Goal: Navigation & Orientation: Find specific page/section

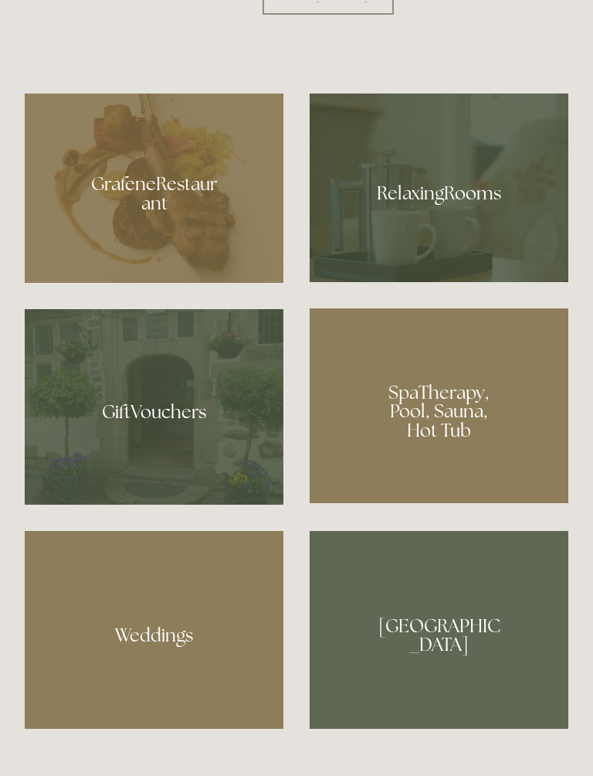
scroll to position [1120, 0]
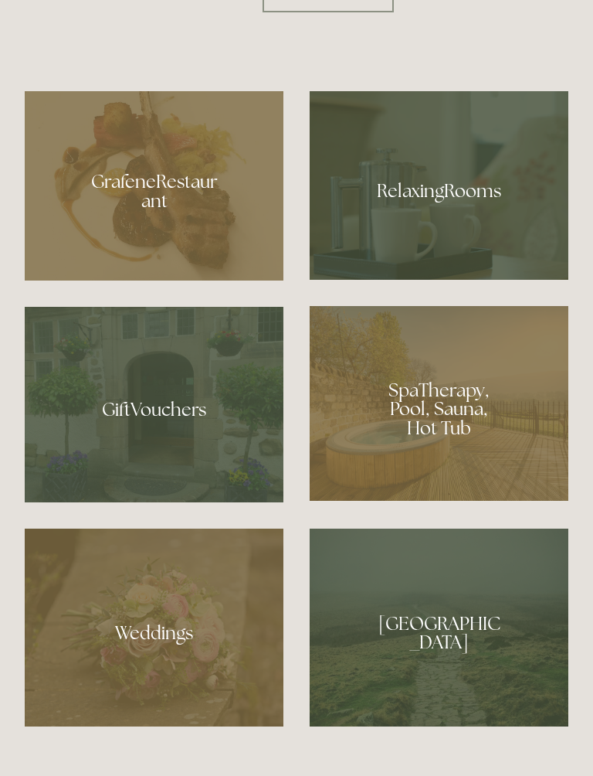
click at [450, 436] on div at bounding box center [439, 403] width 259 height 195
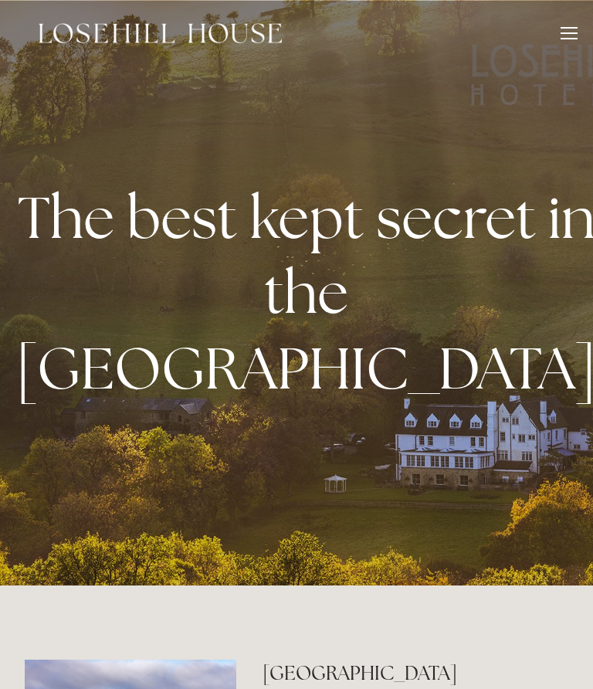
scroll to position [1163, 0]
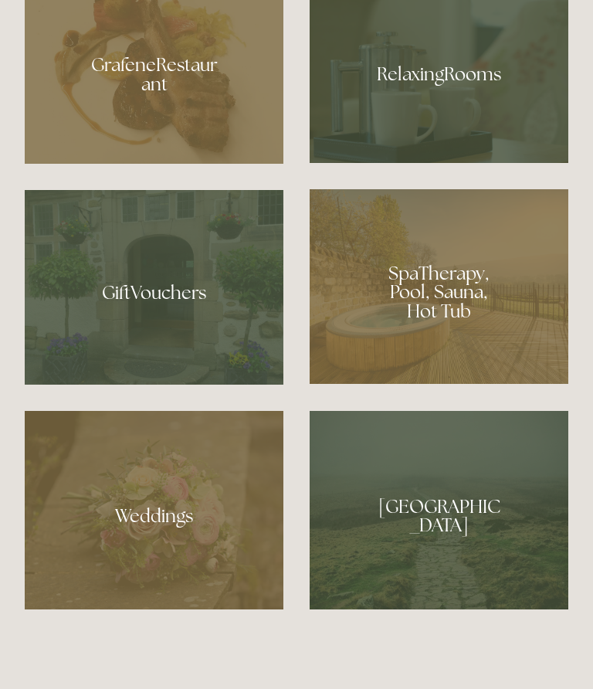
click at [448, 94] on div at bounding box center [439, 69] width 259 height 189
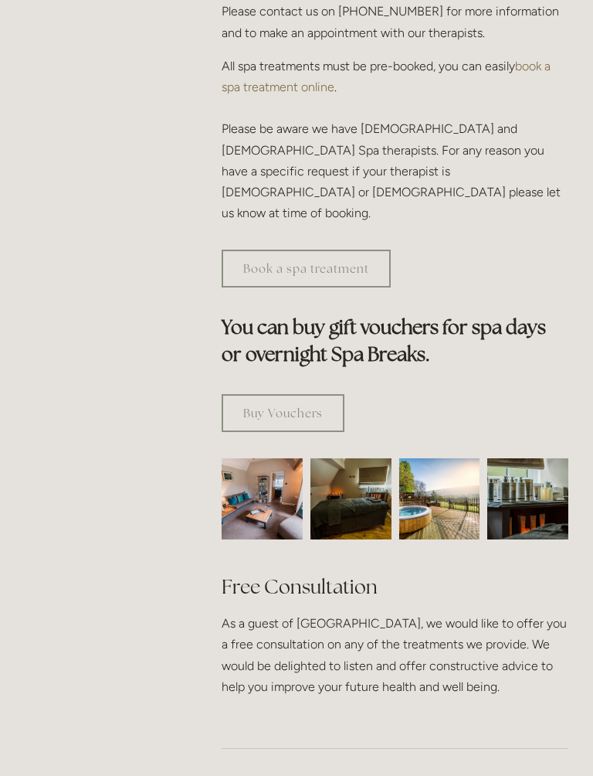
scroll to position [850, 0]
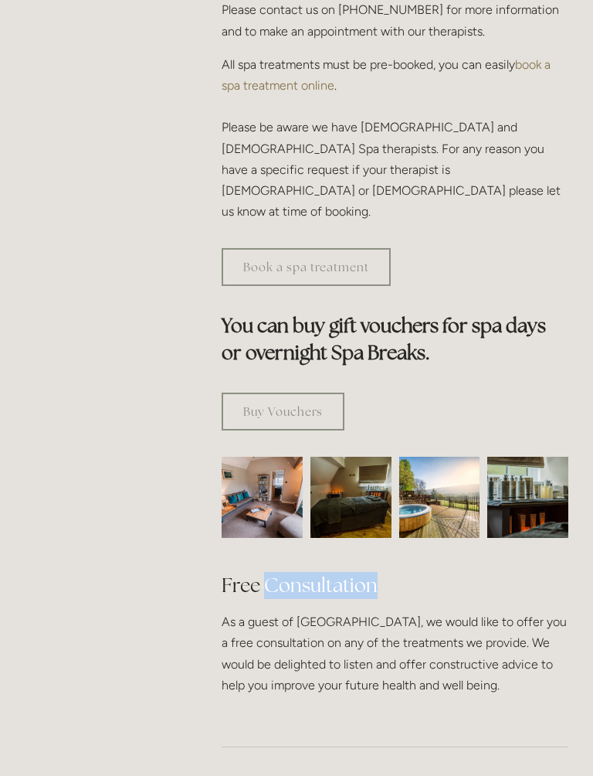
click at [511, 572] on h2 "Free Consultation" at bounding box center [395, 585] width 347 height 27
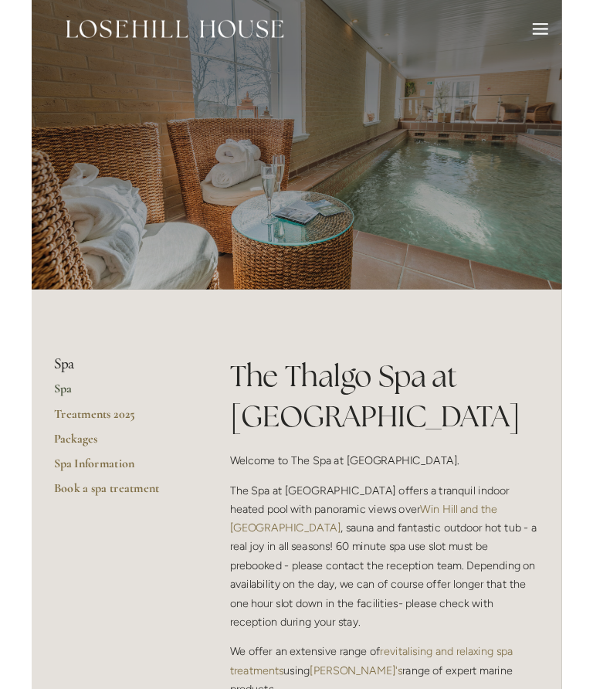
scroll to position [0, 0]
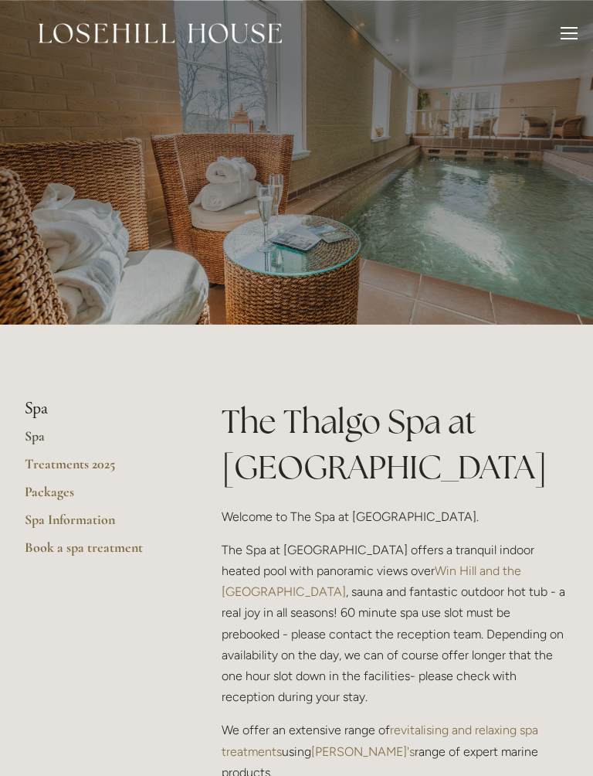
click at [59, 489] on link "Packages" at bounding box center [99, 497] width 148 height 28
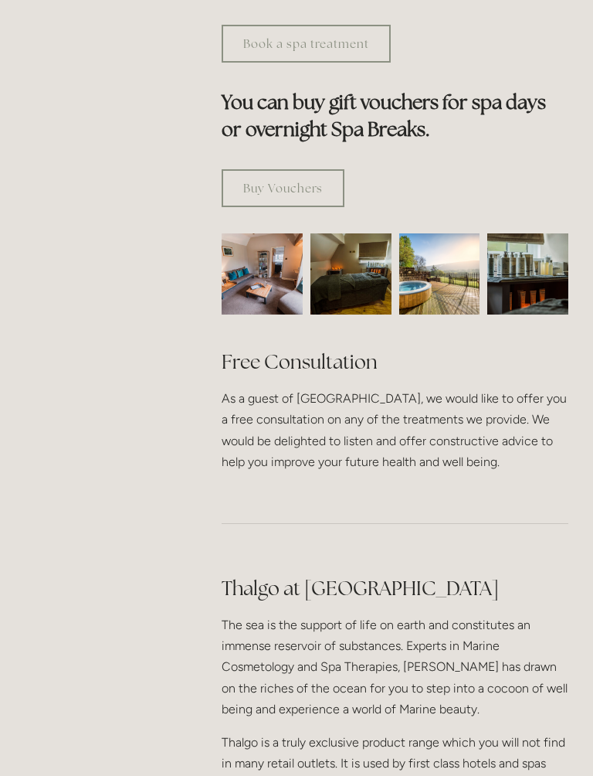
scroll to position [1088, 0]
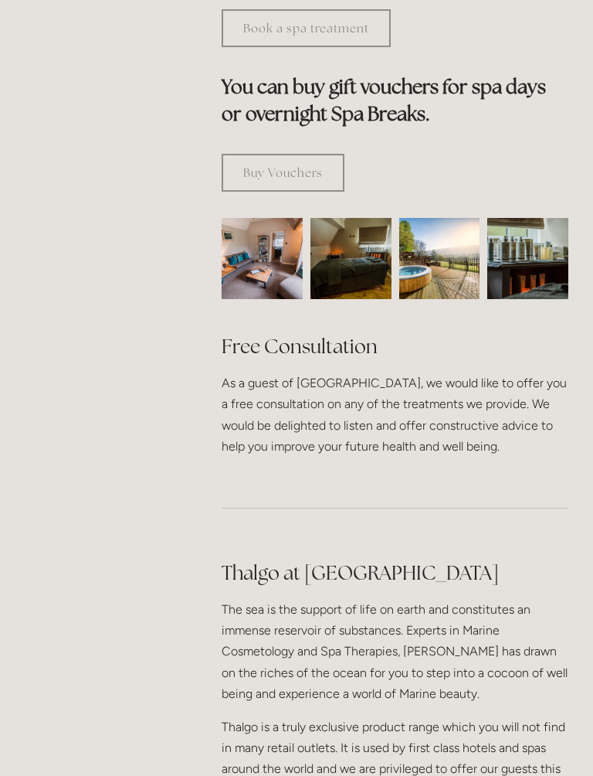
click at [111, 607] on main "Spa Spa Treatments 2025 Packages Spa Information Book a spa treatment The [GEOG…" at bounding box center [296, 121] width 593 height 1769
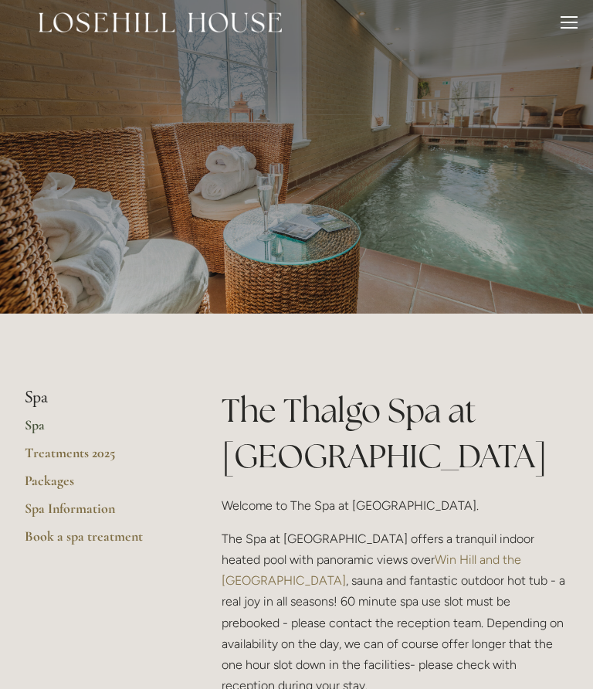
scroll to position [0, 0]
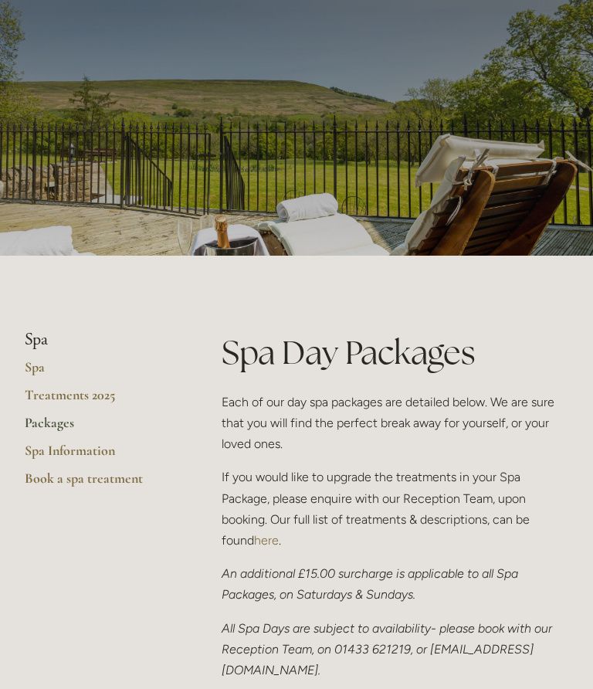
scroll to position [59, 0]
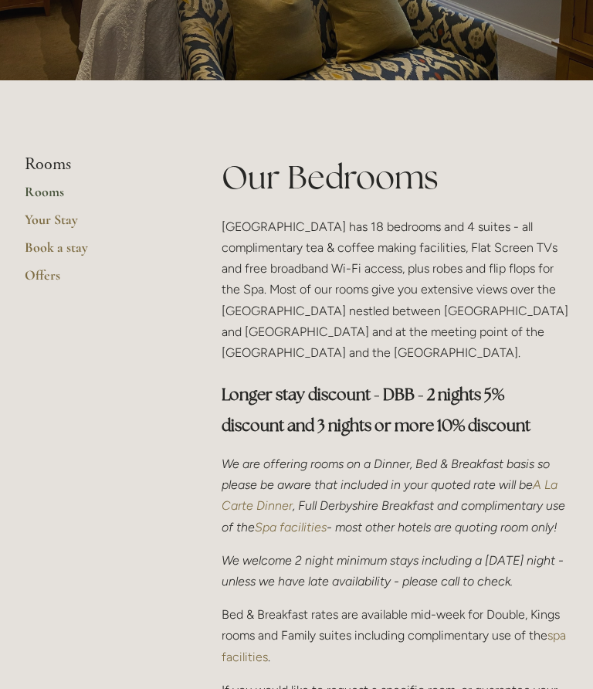
scroll to position [243, 0]
